Goal: Transaction & Acquisition: Subscribe to service/newsletter

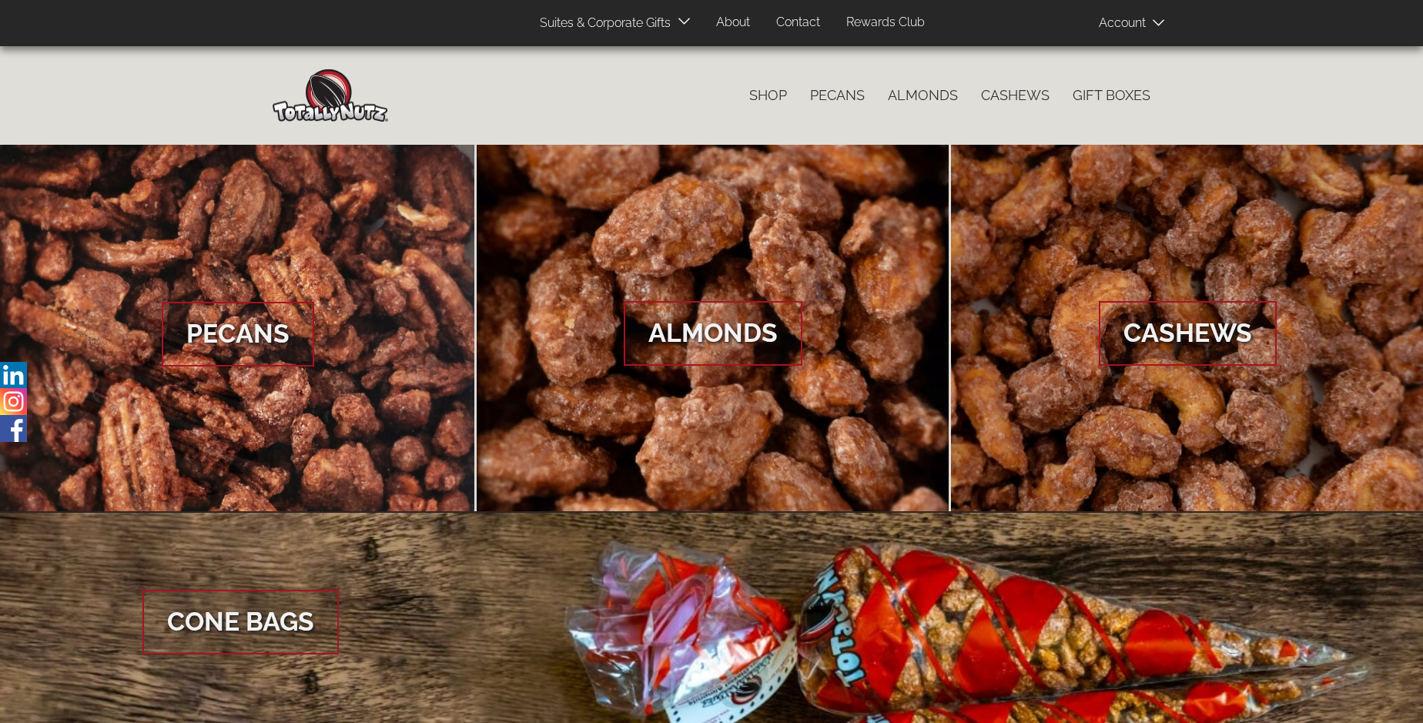
scroll to position [2301, 0]
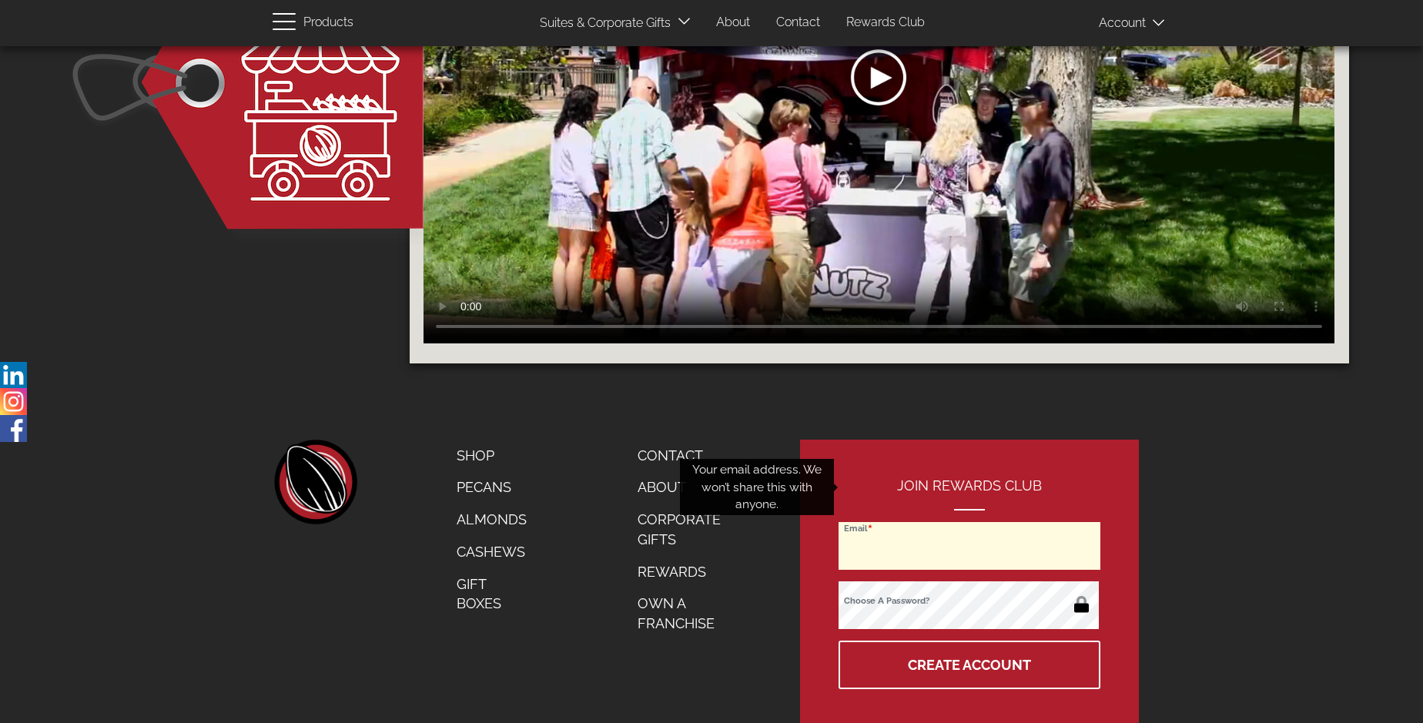
click at [970, 522] on input "Email" at bounding box center [969, 546] width 262 height 48
type input "alexc@rdolandscape.com"
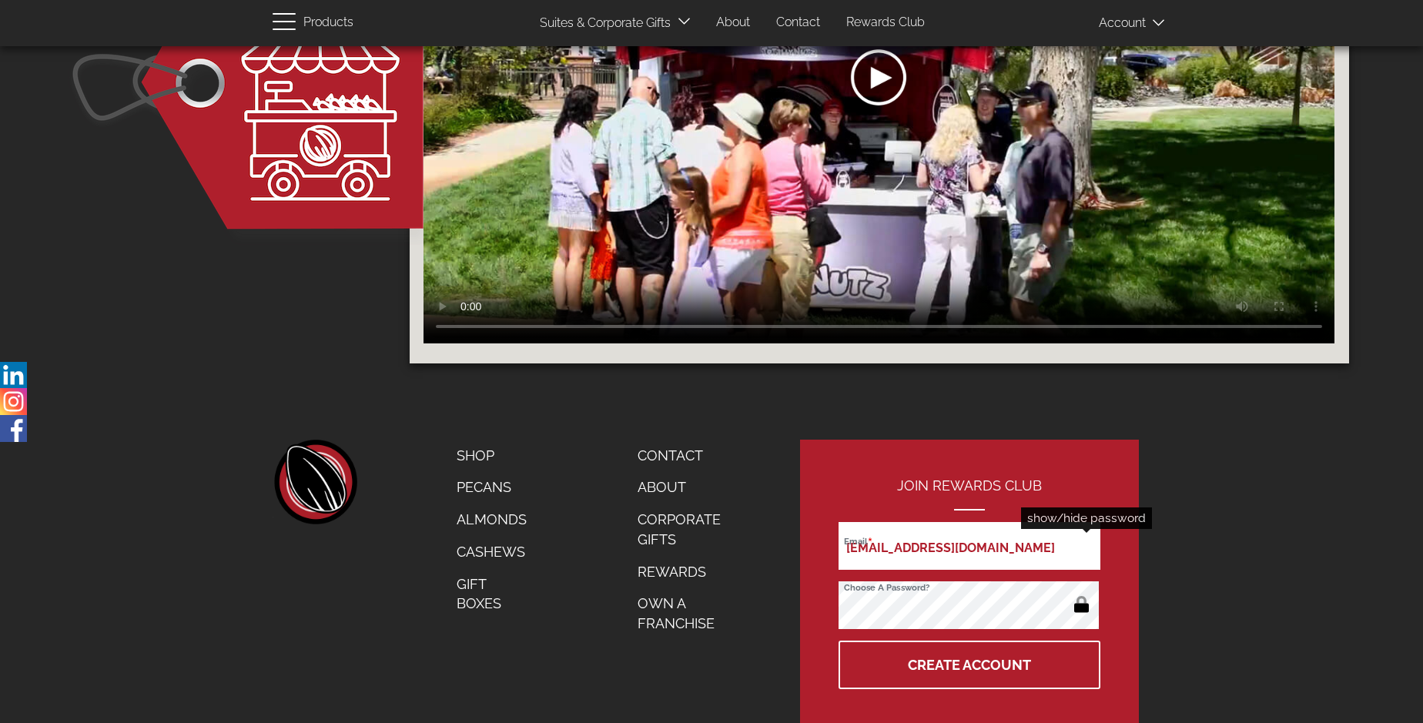
click at [1081, 593] on button "button" at bounding box center [1081, 605] width 30 height 25
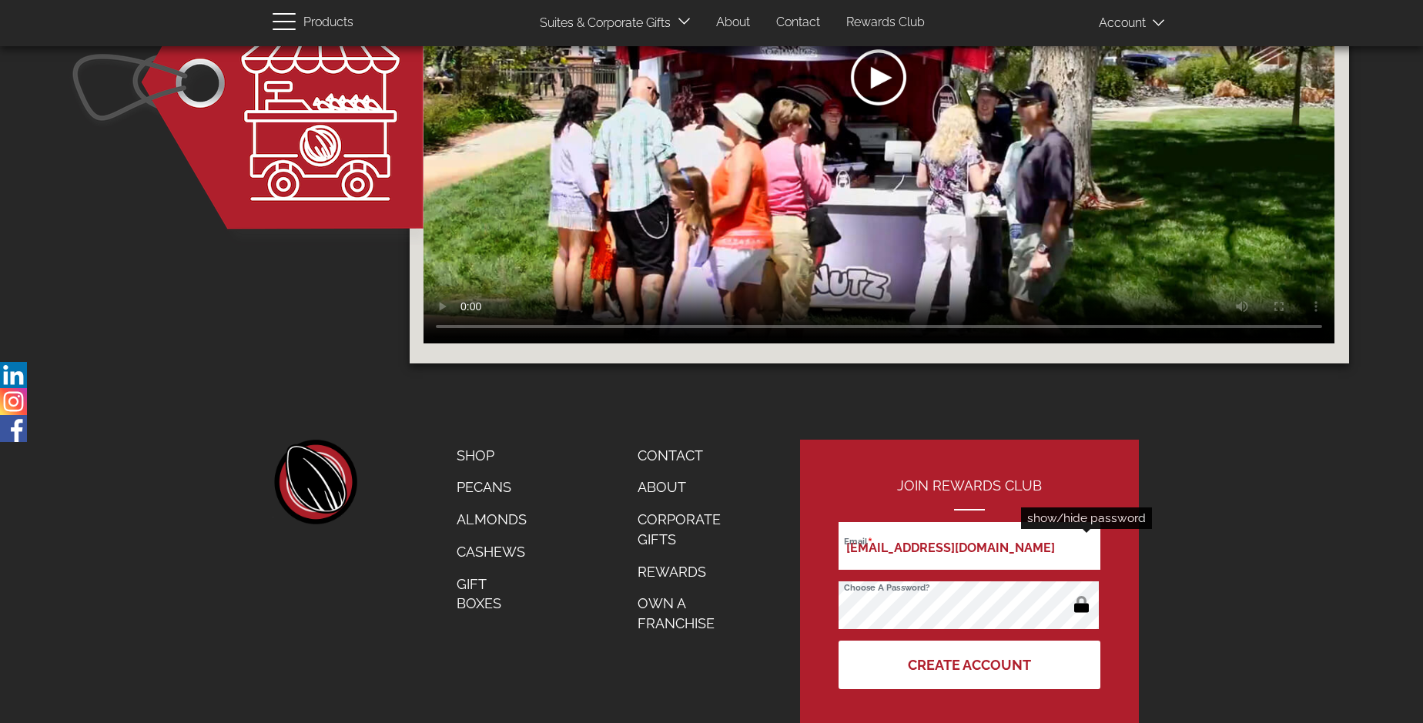
click at [970, 640] on button "Create Account" at bounding box center [969, 664] width 262 height 48
